Goal: Book appointment/travel/reservation

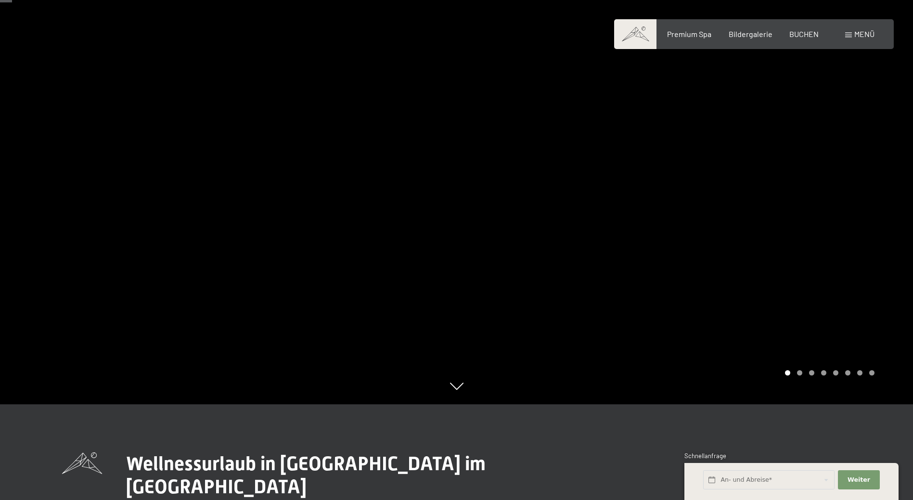
scroll to position [96, 0]
click at [676, 33] on span "Premium Spa" at bounding box center [689, 32] width 44 height 9
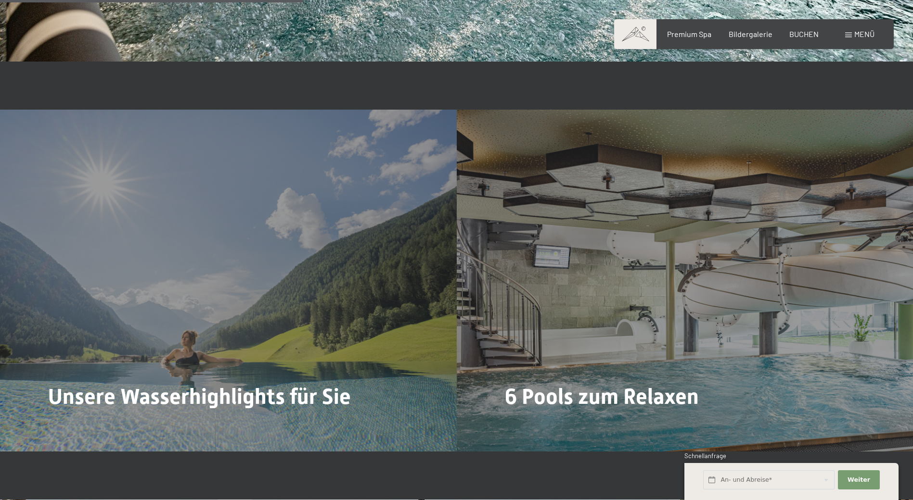
scroll to position [2550, 0]
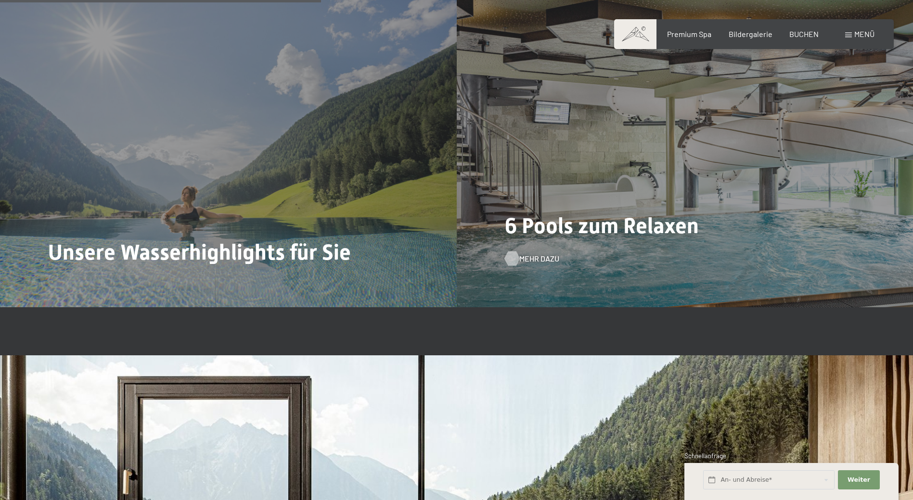
click at [508, 255] on div at bounding box center [512, 259] width 8 height 14
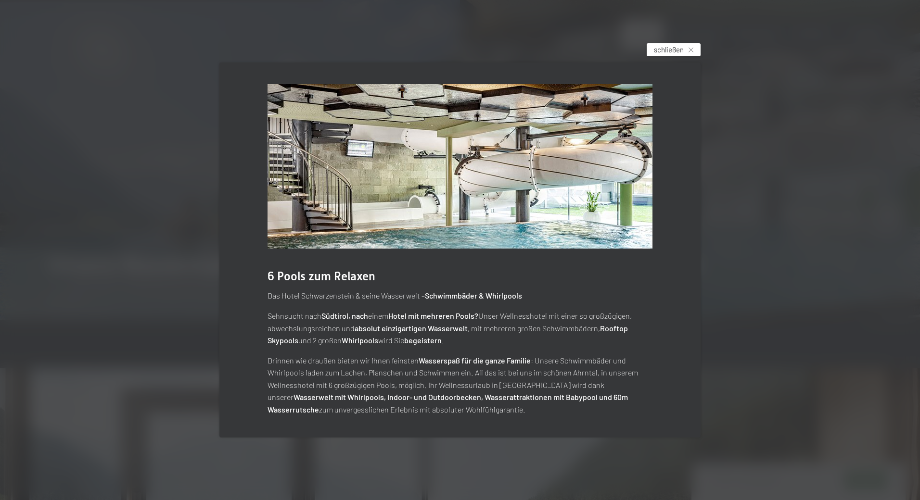
click at [694, 44] on div "schließen" at bounding box center [674, 49] width 54 height 13
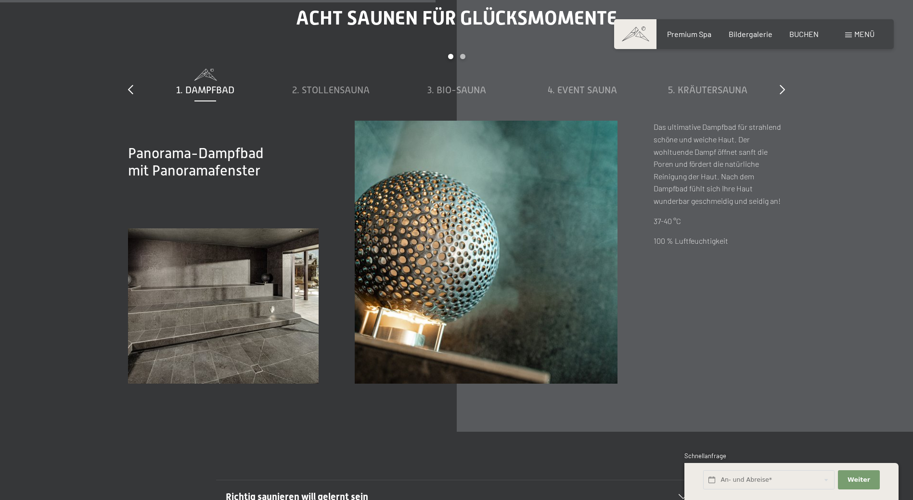
scroll to position [3464, 0]
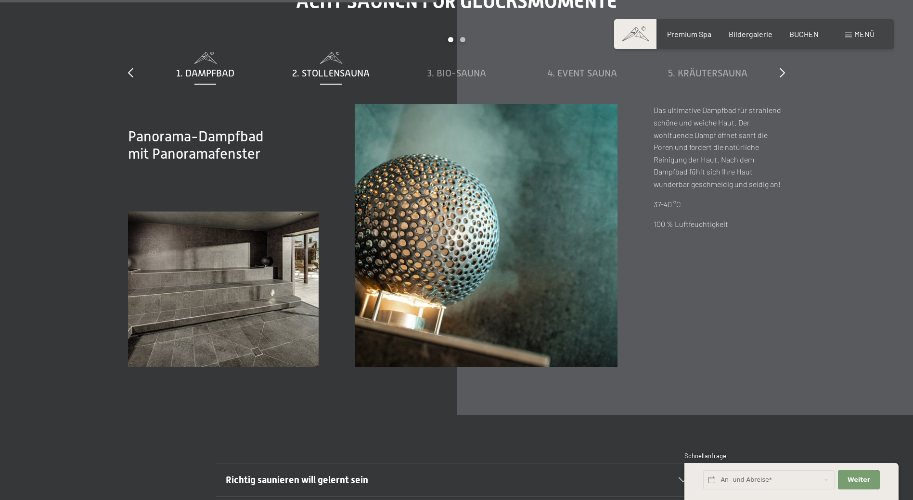
click at [336, 70] on span "2. Stollensauna" at bounding box center [330, 73] width 77 height 11
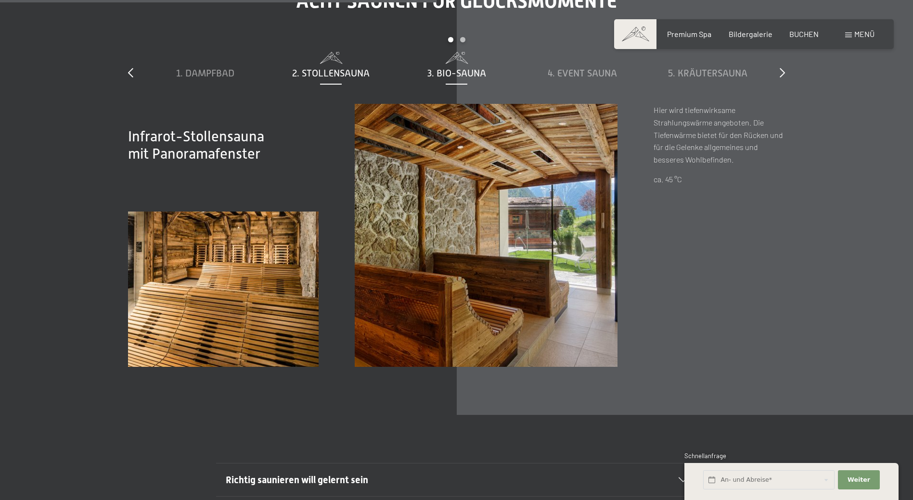
click at [434, 71] on span "3. Bio-Sauna" at bounding box center [456, 73] width 59 height 11
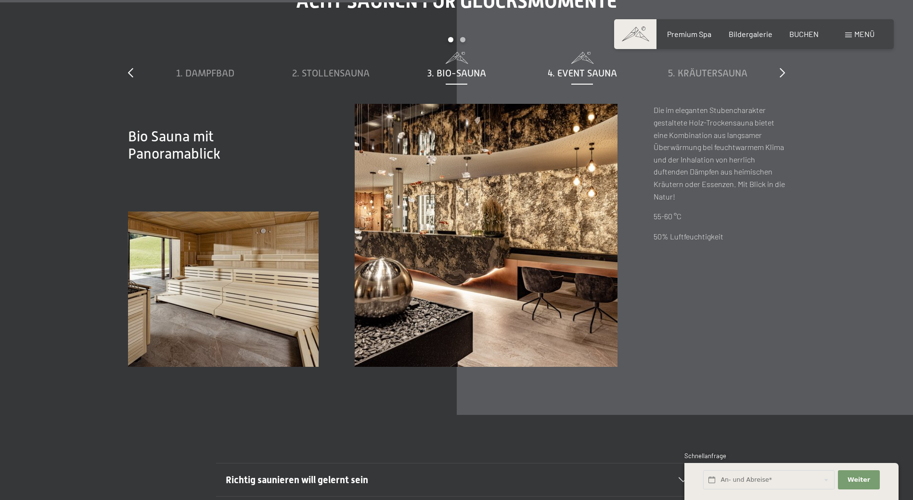
click at [573, 70] on span "4. Event Sauna" at bounding box center [582, 73] width 69 height 11
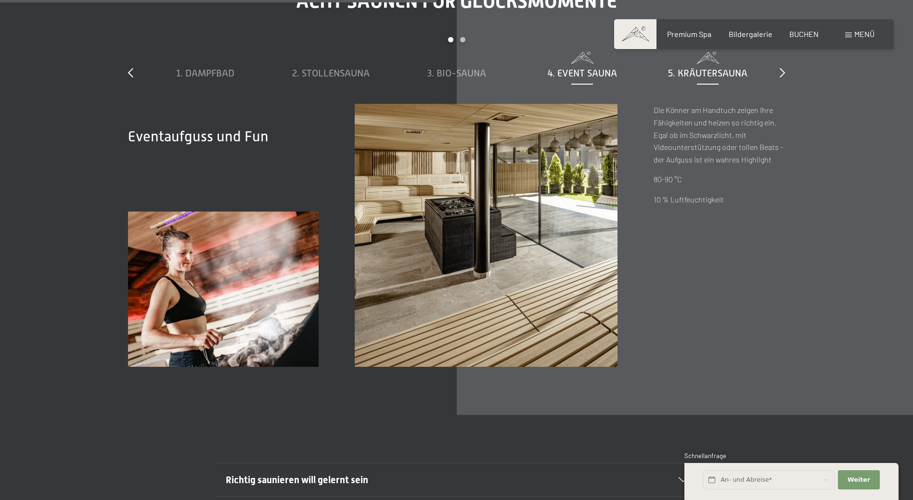
click at [686, 72] on span "5. Kräutersauna" at bounding box center [707, 73] width 79 height 11
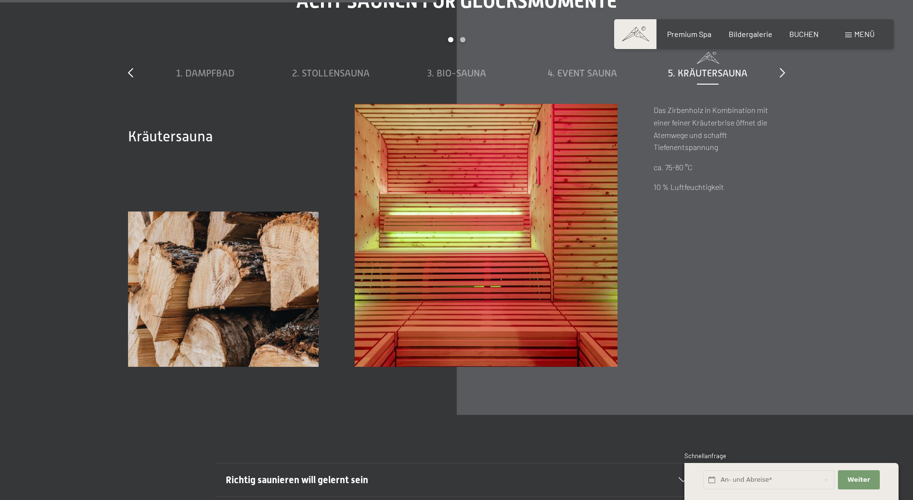
click at [785, 73] on div "Acht Saunen für Glücksmomente slide 1 to 5 of 8 1. Dampfbad 2. Stollensauna 3. …" at bounding box center [456, 178] width 729 height 377
click at [782, 72] on icon at bounding box center [781, 73] width 5 height 10
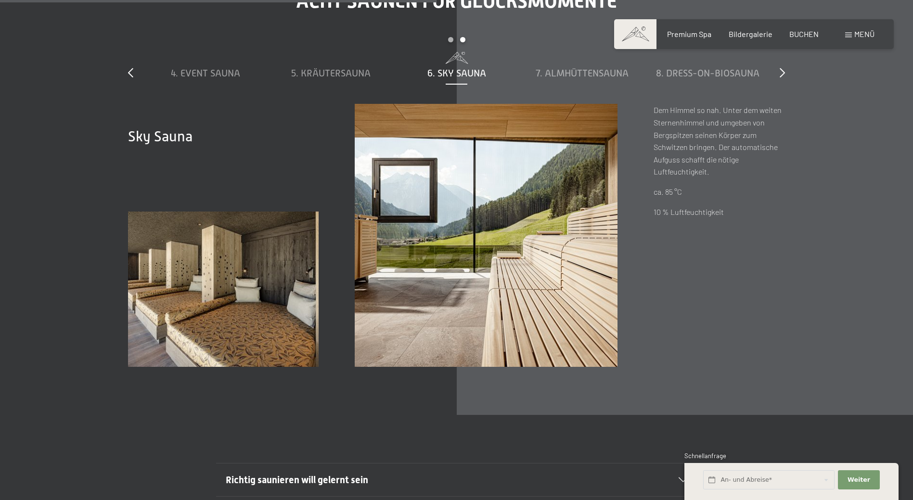
click at [478, 75] on span "6. Sky Sauna" at bounding box center [456, 73] width 59 height 11
click at [550, 68] on span "7. Almhüttensauna" at bounding box center [582, 73] width 93 height 11
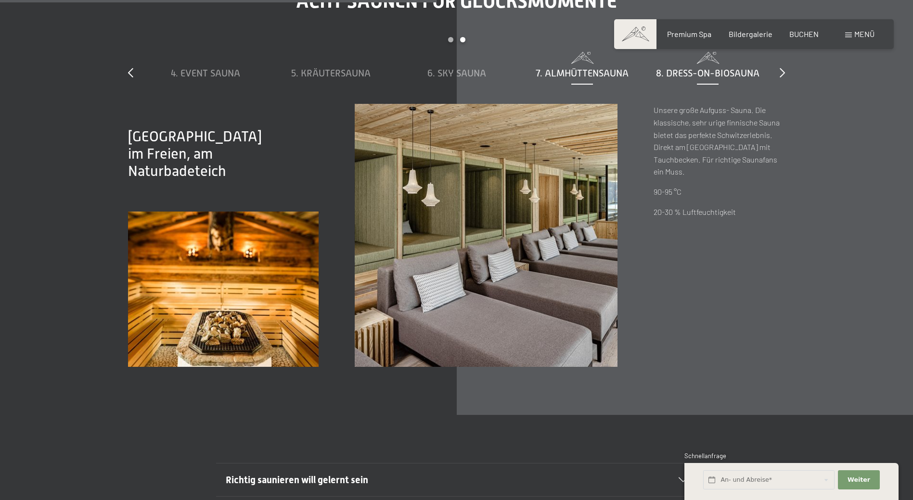
click at [671, 65] on div "8. Dress-on-Biosauna" at bounding box center [708, 66] width 116 height 28
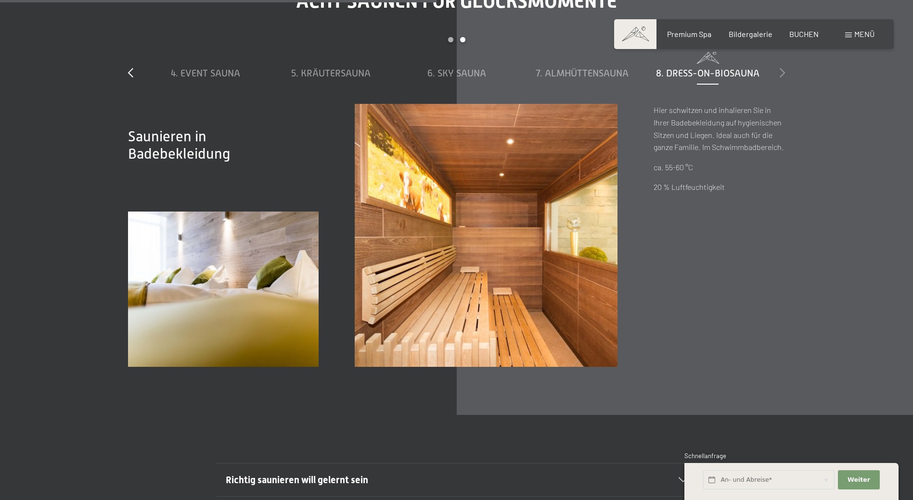
click at [784, 69] on icon at bounding box center [781, 73] width 5 height 10
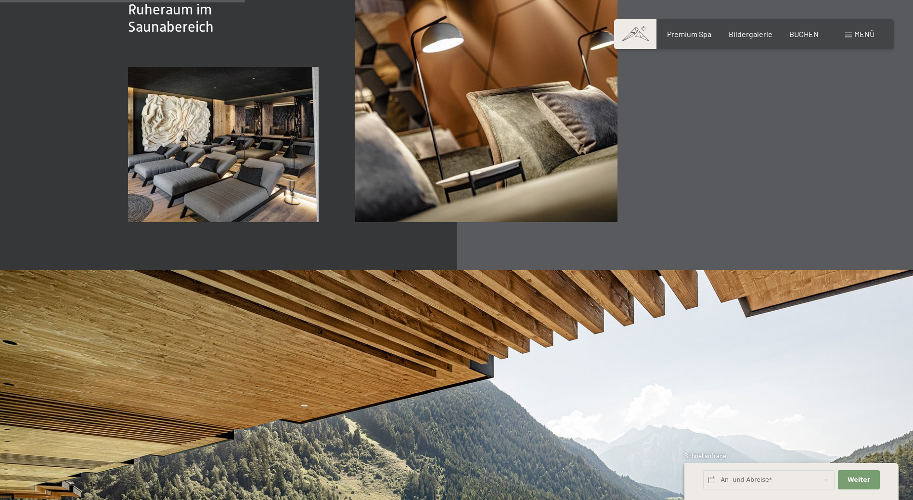
scroll to position [1684, 0]
click at [778, 475] on input "text" at bounding box center [768, 481] width 131 height 20
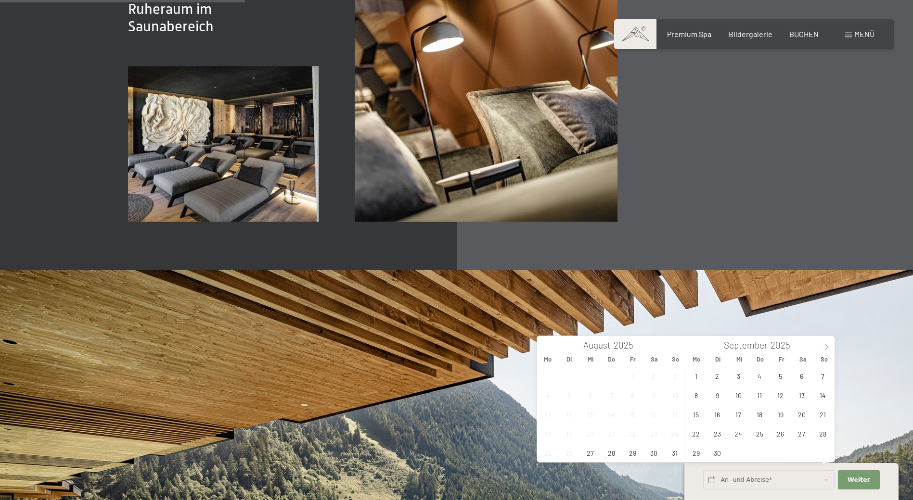
click at [820, 347] on span at bounding box center [826, 344] width 16 height 16
click at [819, 347] on span at bounding box center [826, 344] width 16 height 16
click at [756, 397] on span "11" at bounding box center [759, 395] width 19 height 19
click at [820, 393] on span "14" at bounding box center [822, 395] width 19 height 19
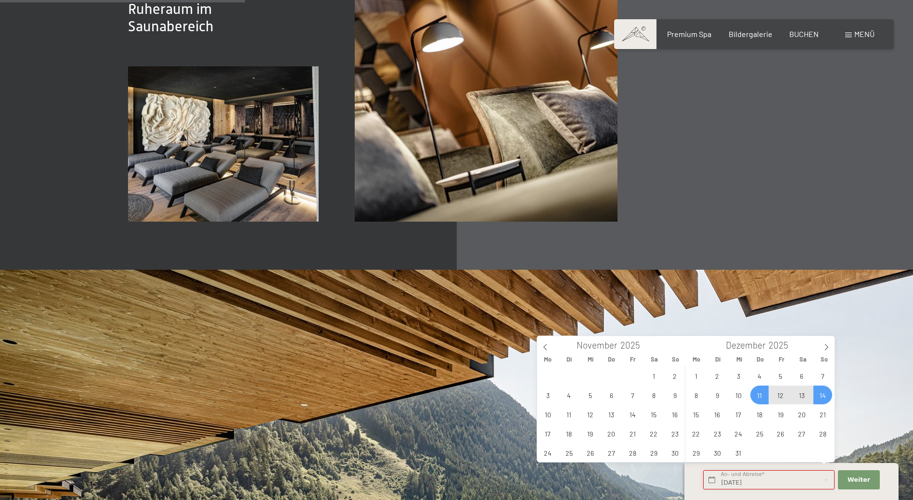
type input "Do. 11.12.2025 - So. 14.12.2025"
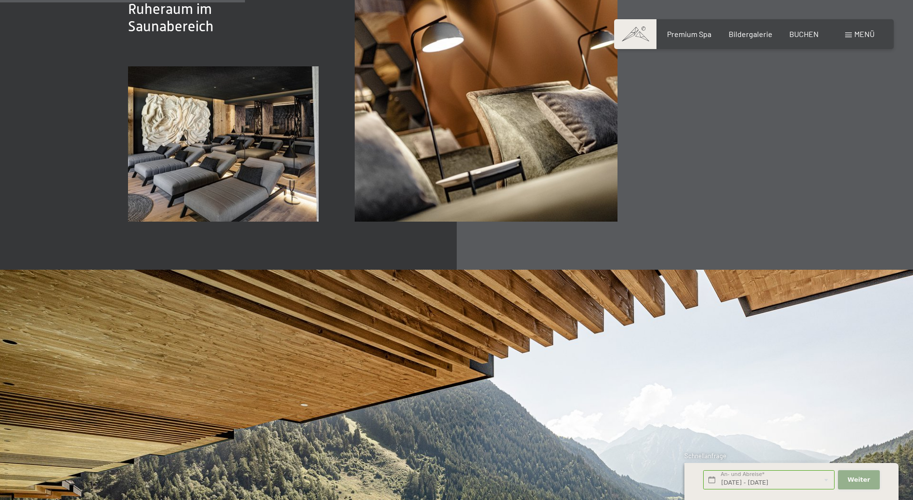
click at [860, 477] on span "Weiter" at bounding box center [858, 480] width 23 height 9
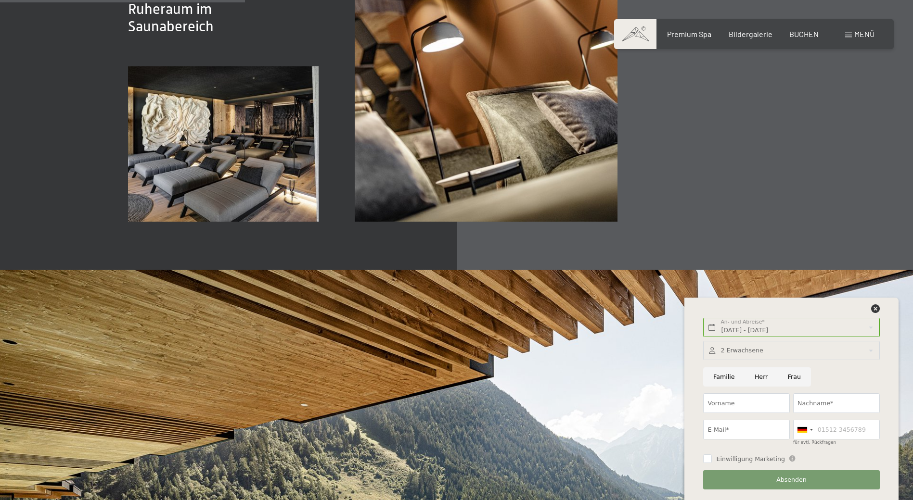
click at [800, 377] on input "Frau" at bounding box center [794, 378] width 33 height 20
radio input "true"
click at [764, 355] on div at bounding box center [791, 351] width 176 height 20
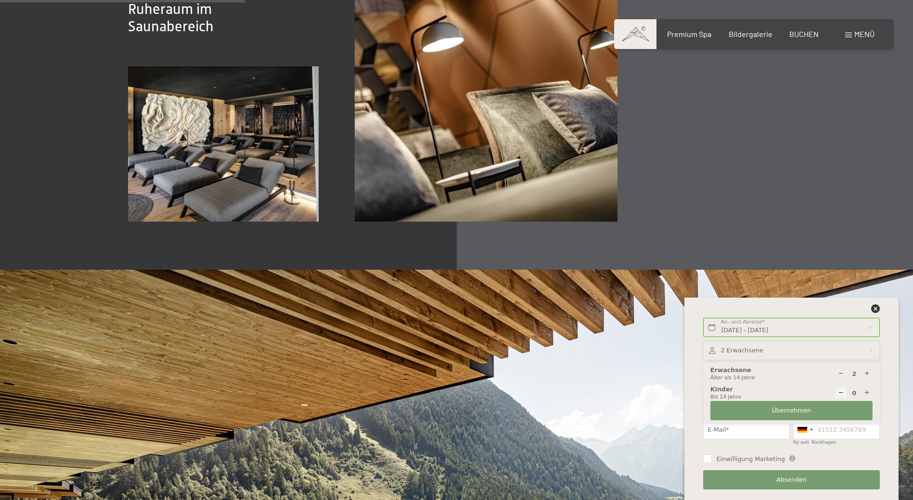
click at [865, 374] on icon at bounding box center [867, 374] width 6 height 6
type input "6"
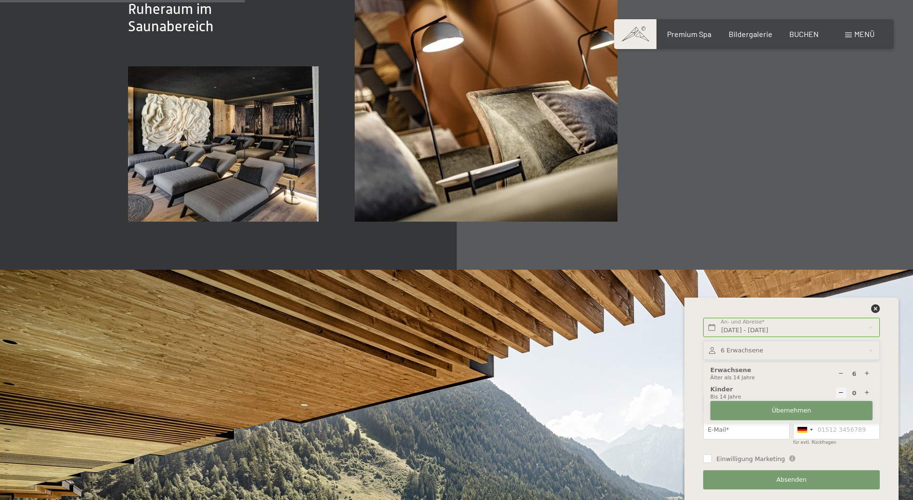
click at [834, 409] on button "Übernehmen" at bounding box center [791, 411] width 162 height 20
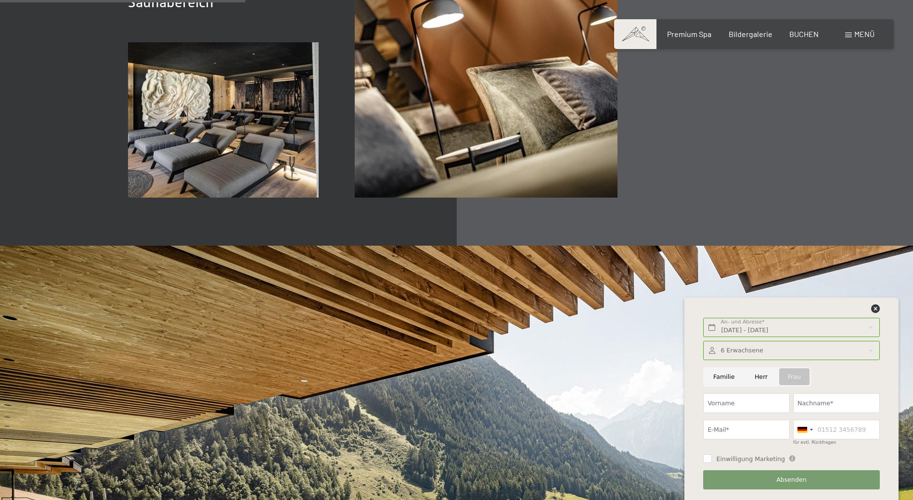
scroll to position [1732, 0]
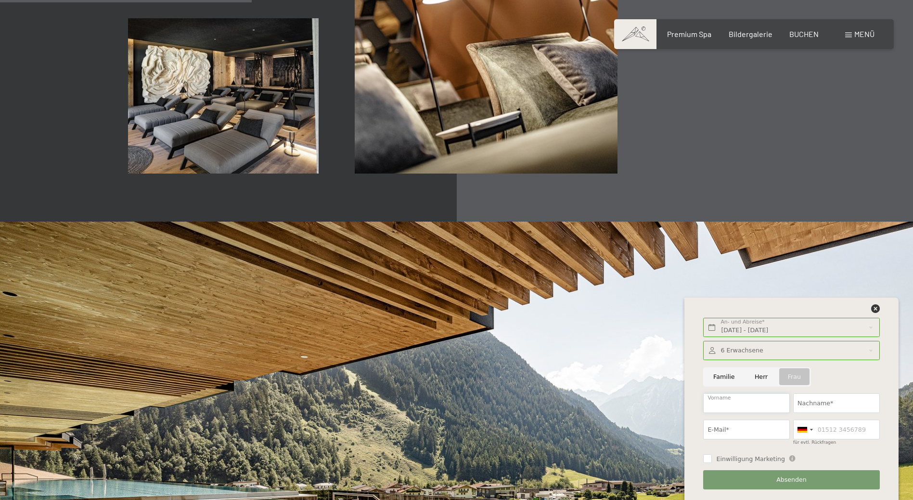
click at [777, 402] on input "Vorname" at bounding box center [746, 404] width 87 height 20
type input "Jana"
type input "Guntli"
type input "jana.guntli@gmail.com"
click at [781, 480] on span "Absenden" at bounding box center [791, 480] width 30 height 9
